Goal: Task Accomplishment & Management: Complete application form

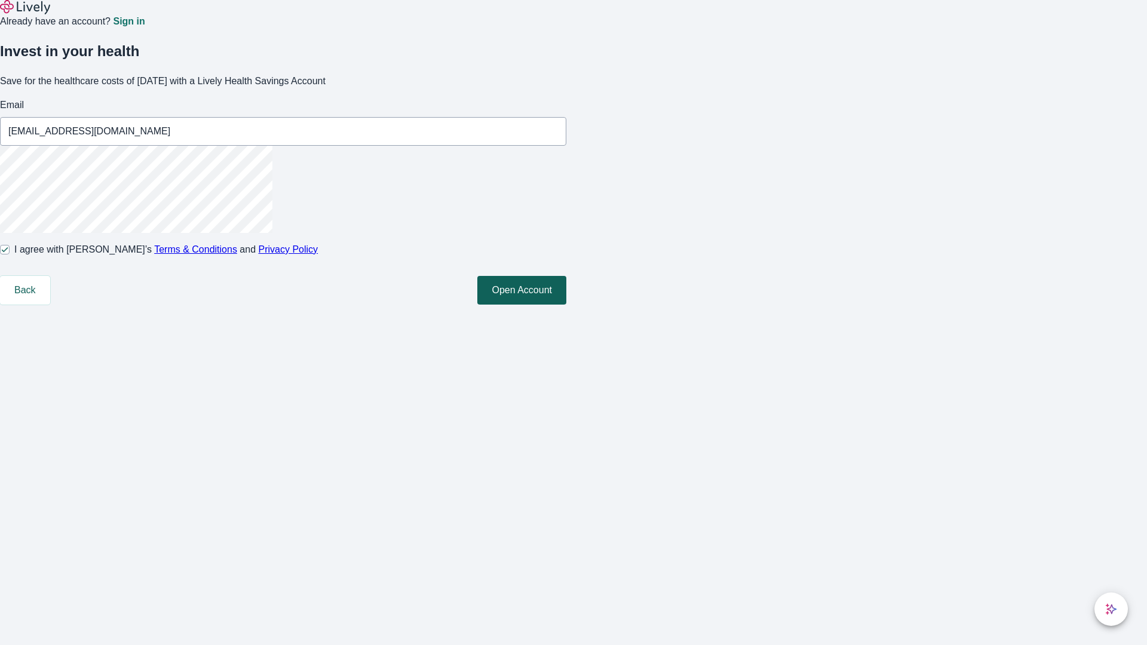
click at [566, 305] on button "Open Account" at bounding box center [521, 290] width 89 height 29
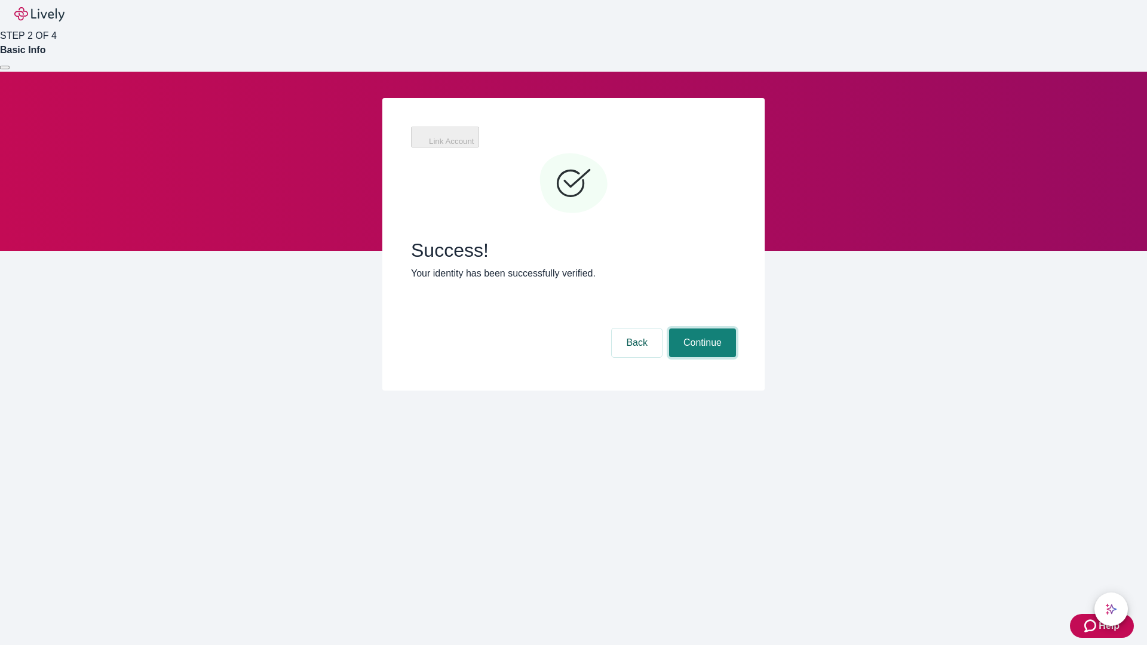
click at [701, 329] on button "Continue" at bounding box center [702, 343] width 67 height 29
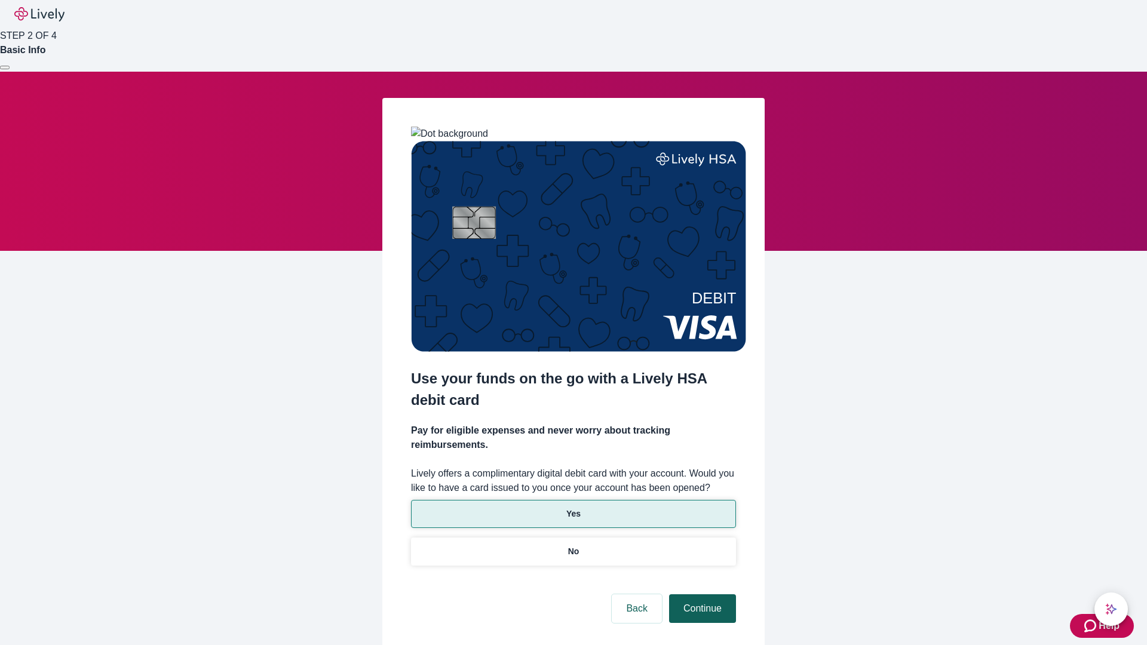
click at [573, 545] on p "No" at bounding box center [573, 551] width 11 height 13
click at [701, 594] on button "Continue" at bounding box center [702, 608] width 67 height 29
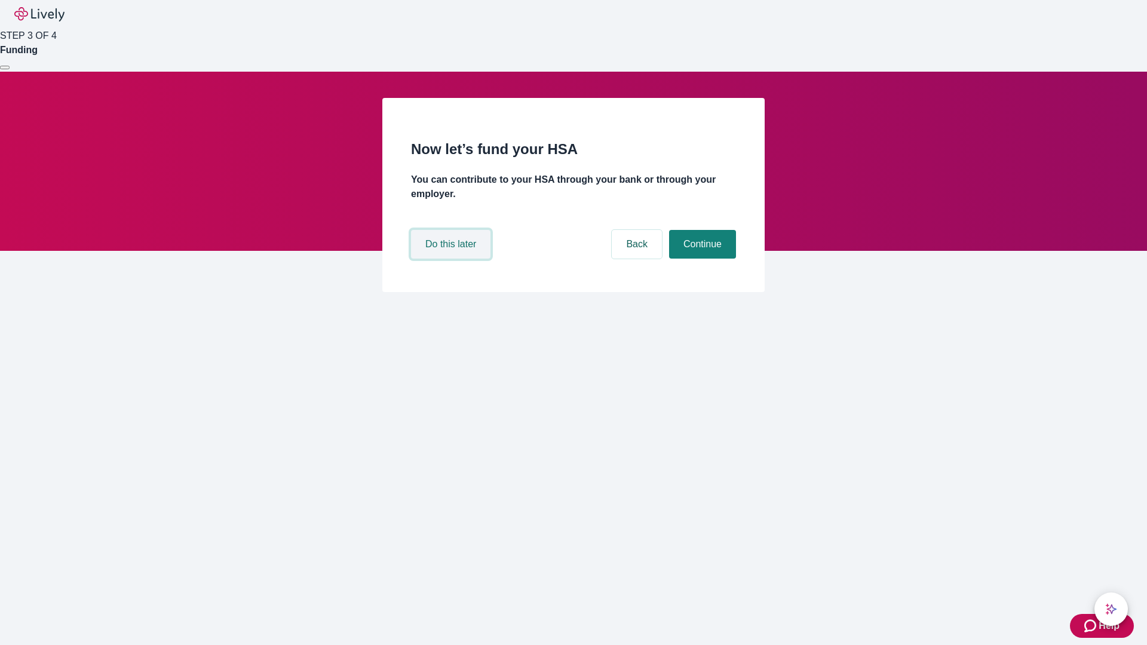
click at [452, 259] on button "Do this later" at bounding box center [450, 244] width 79 height 29
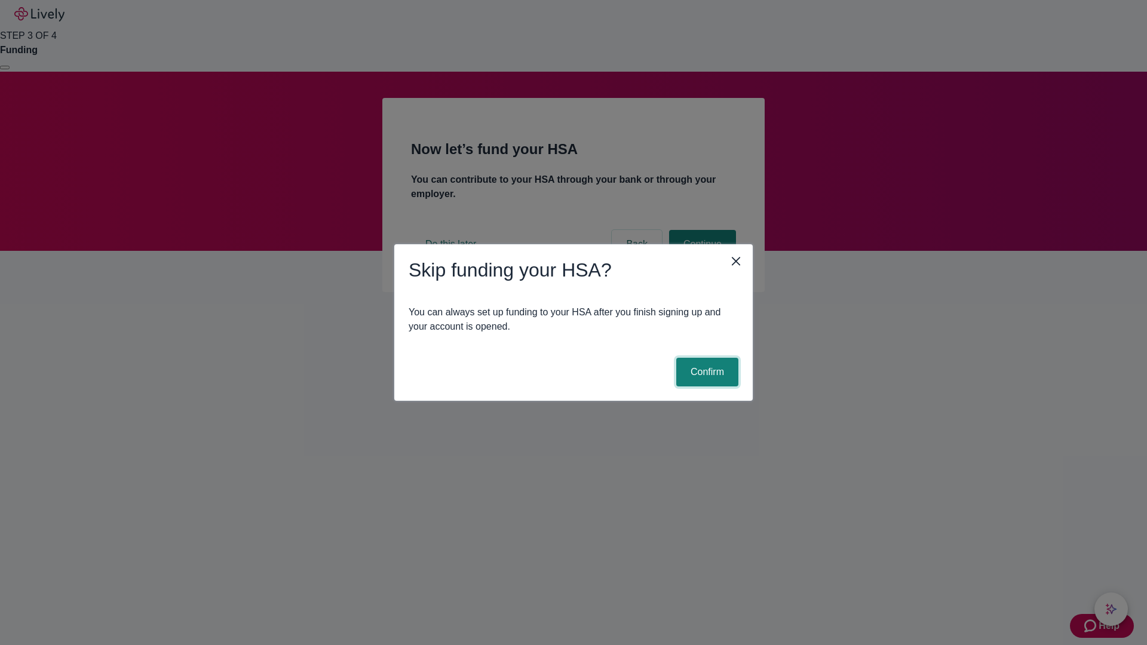
click at [706, 372] on button "Confirm" at bounding box center [707, 372] width 62 height 29
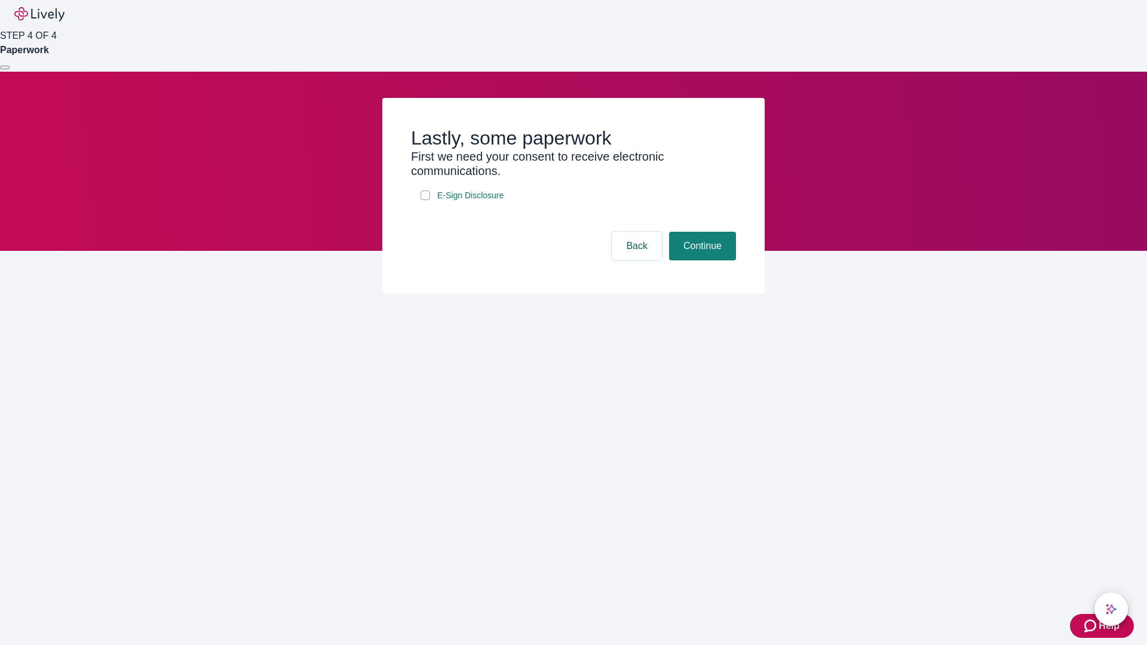
click at [425, 200] on input "E-Sign Disclosure" at bounding box center [426, 196] width 10 height 10
checkbox input "true"
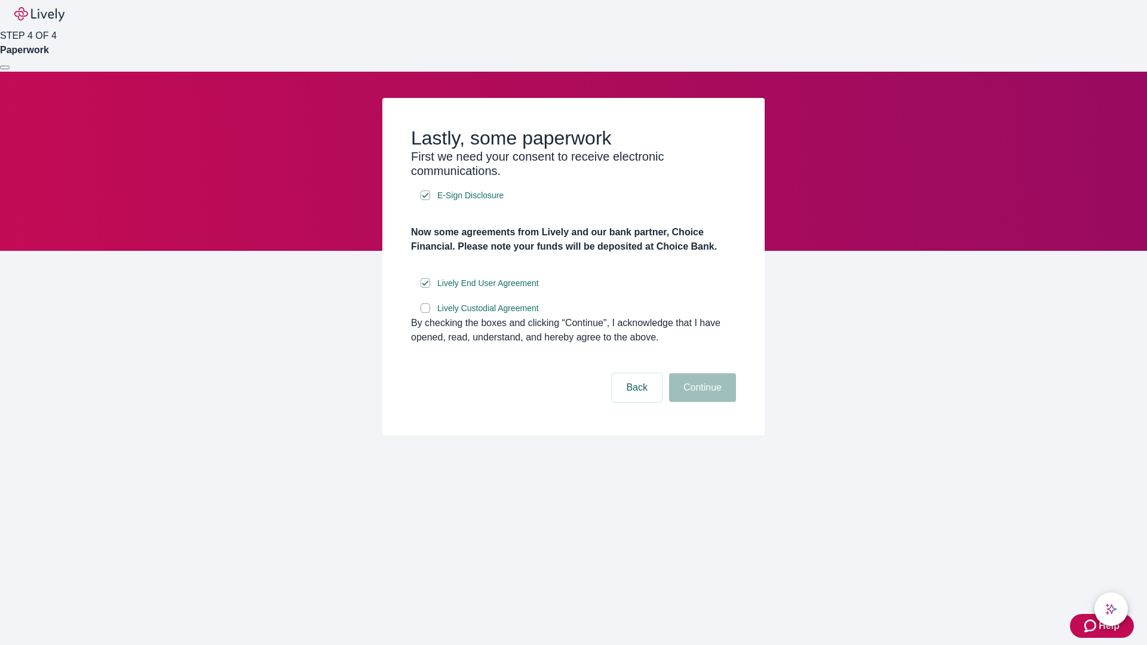
click at [425, 313] on input "Lively Custodial Agreement" at bounding box center [426, 308] width 10 height 10
checkbox input "true"
click at [701, 402] on button "Continue" at bounding box center [702, 387] width 67 height 29
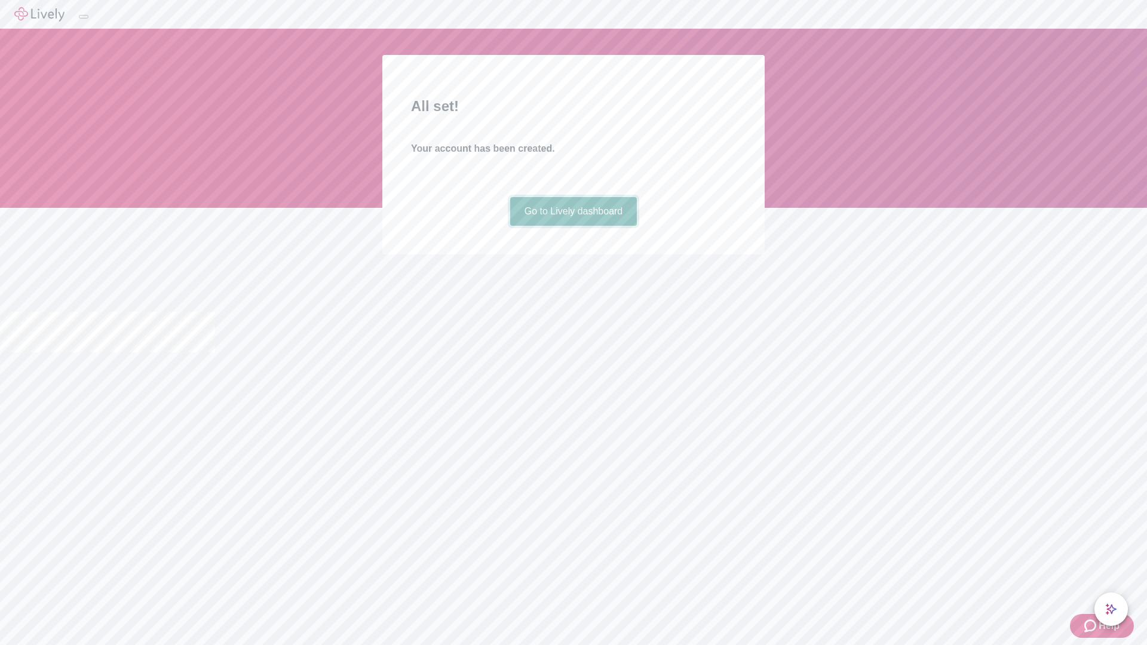
click at [573, 226] on link "Go to Lively dashboard" at bounding box center [573, 211] width 127 height 29
